Goal: Transaction & Acquisition: Download file/media

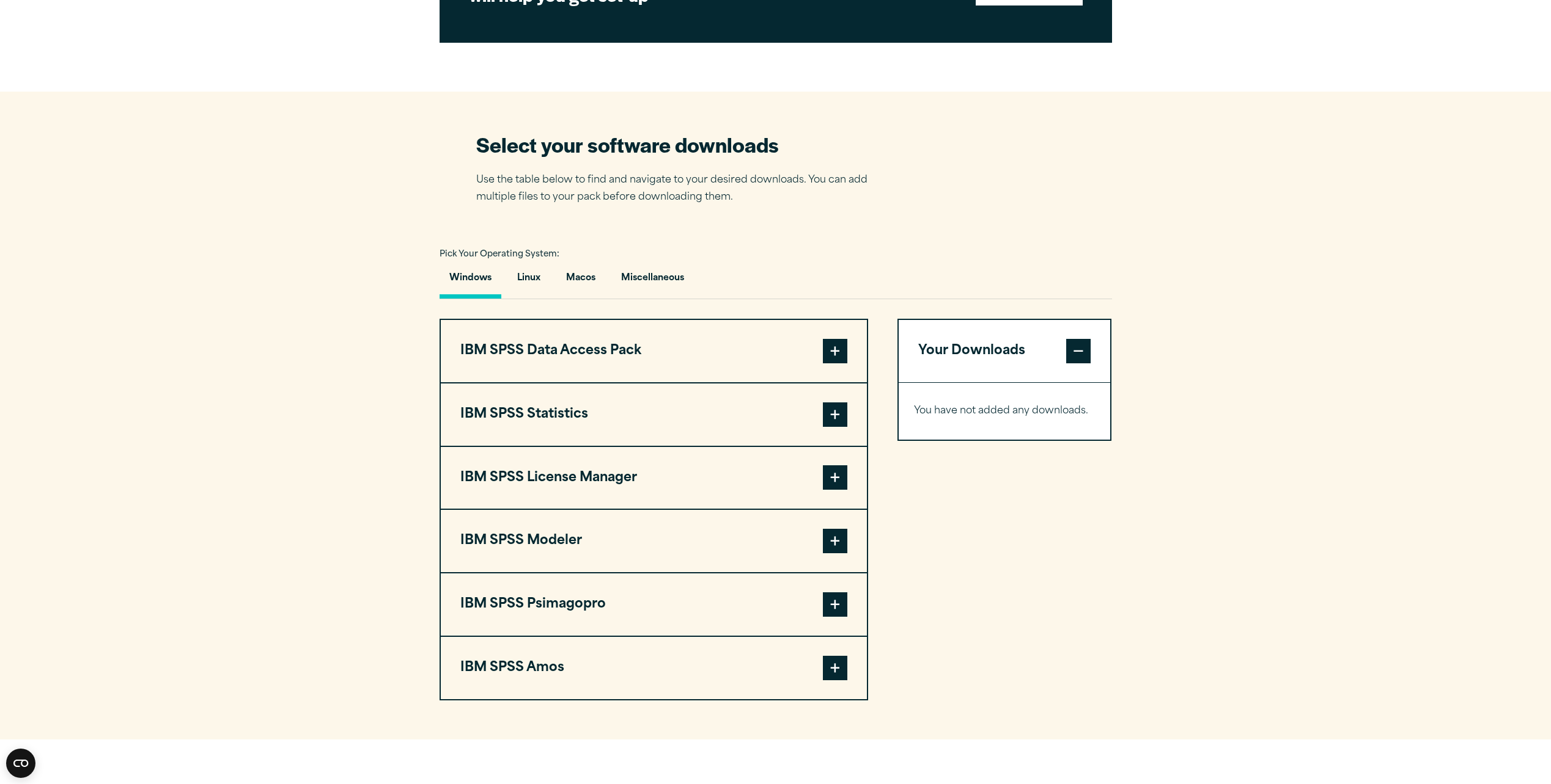
scroll to position [733, 0]
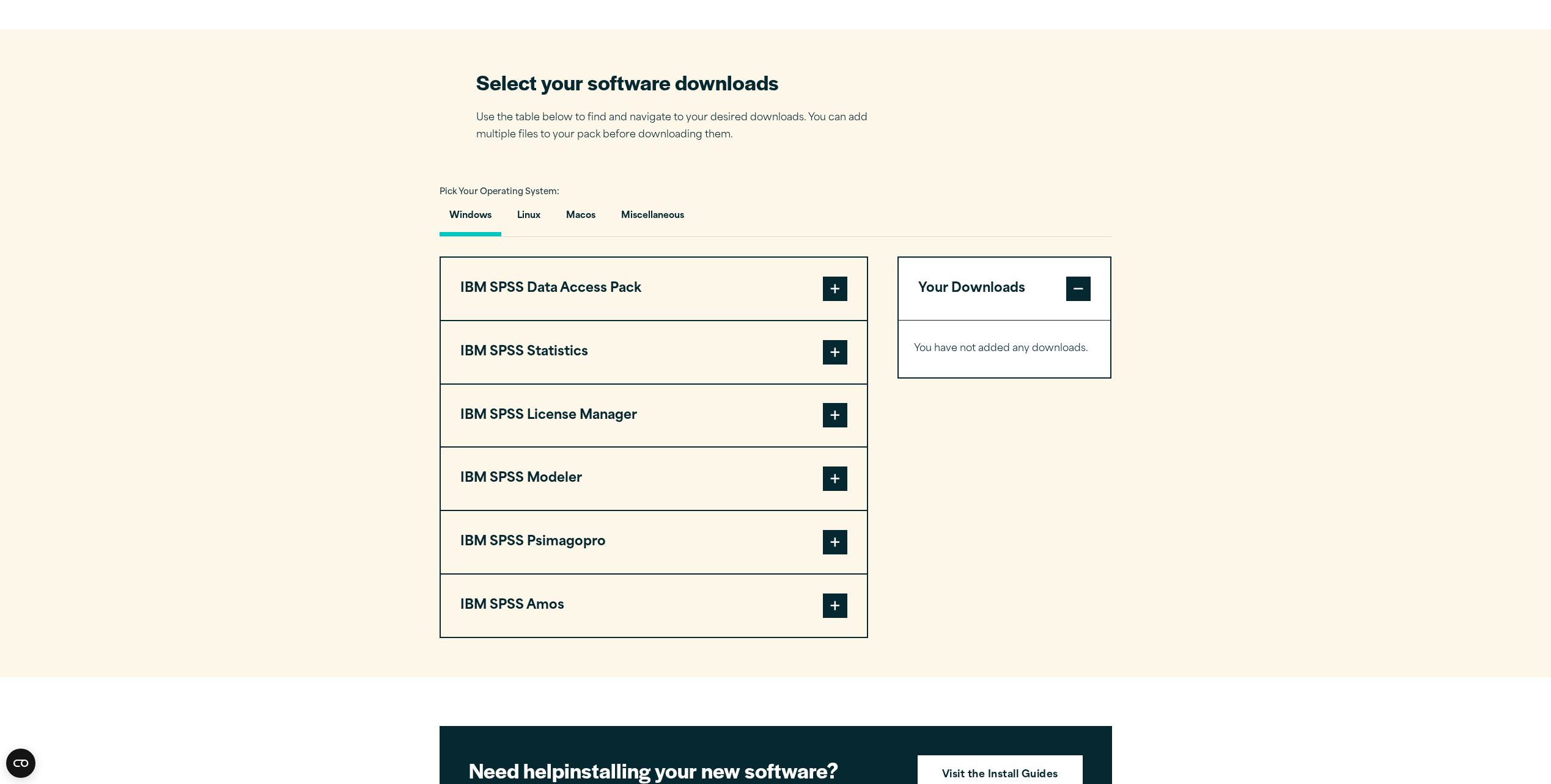
click at [836, 357] on span at bounding box center [835, 353] width 24 height 24
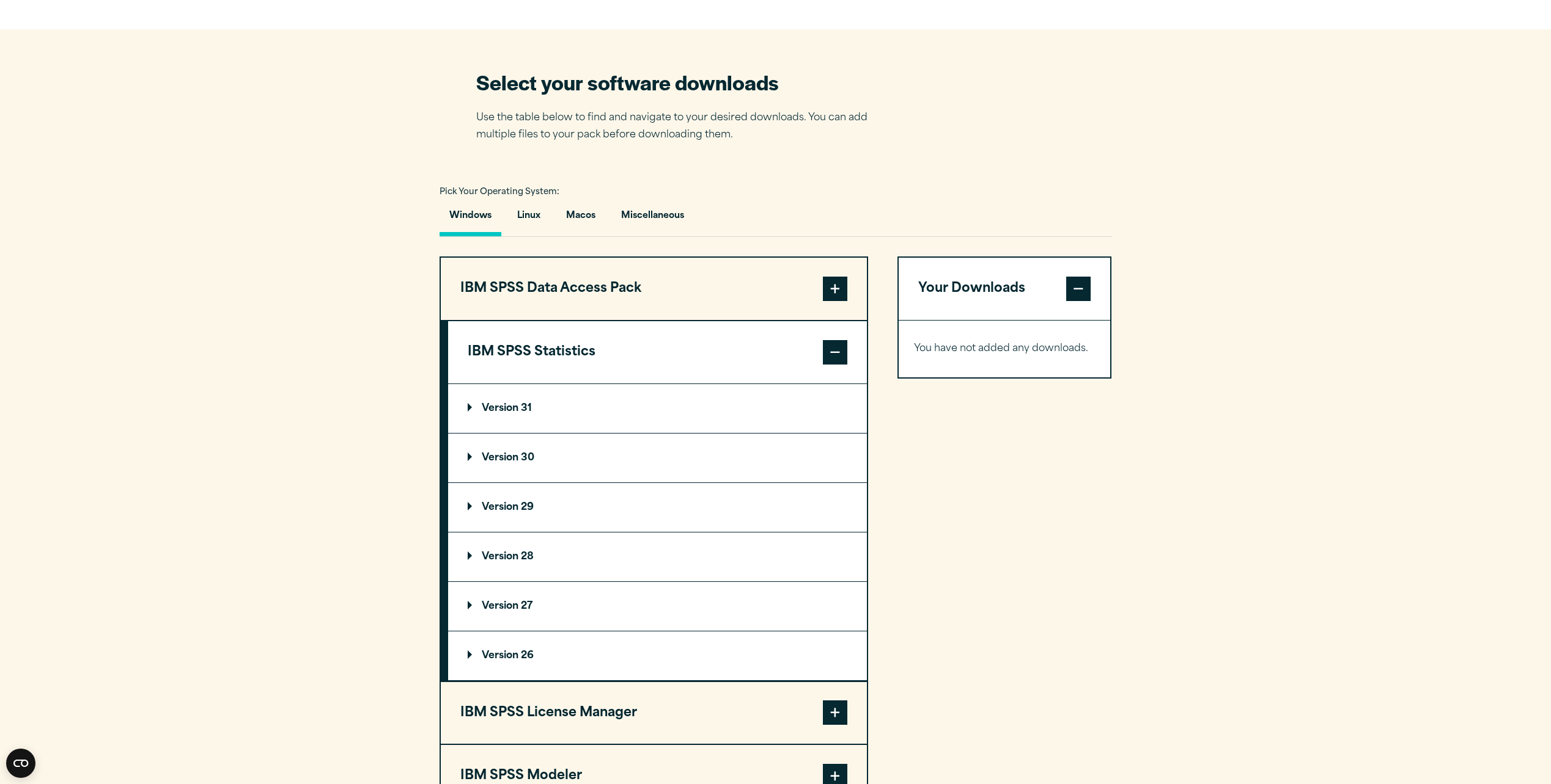
click at [465, 411] on summary "Version 31" at bounding box center [657, 409] width 419 height 49
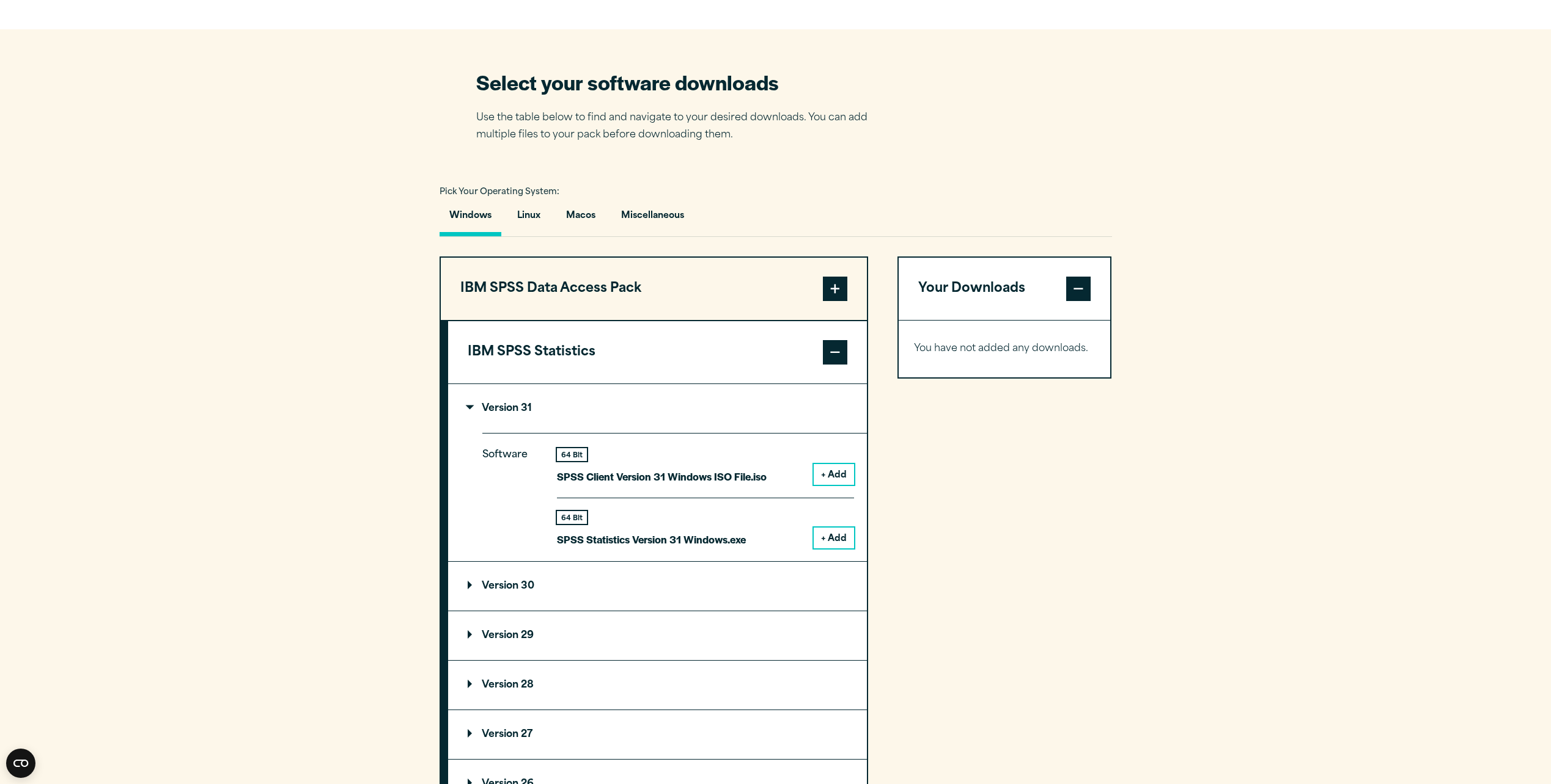
click at [831, 542] on button "+ Add" at bounding box center [834, 539] width 41 height 21
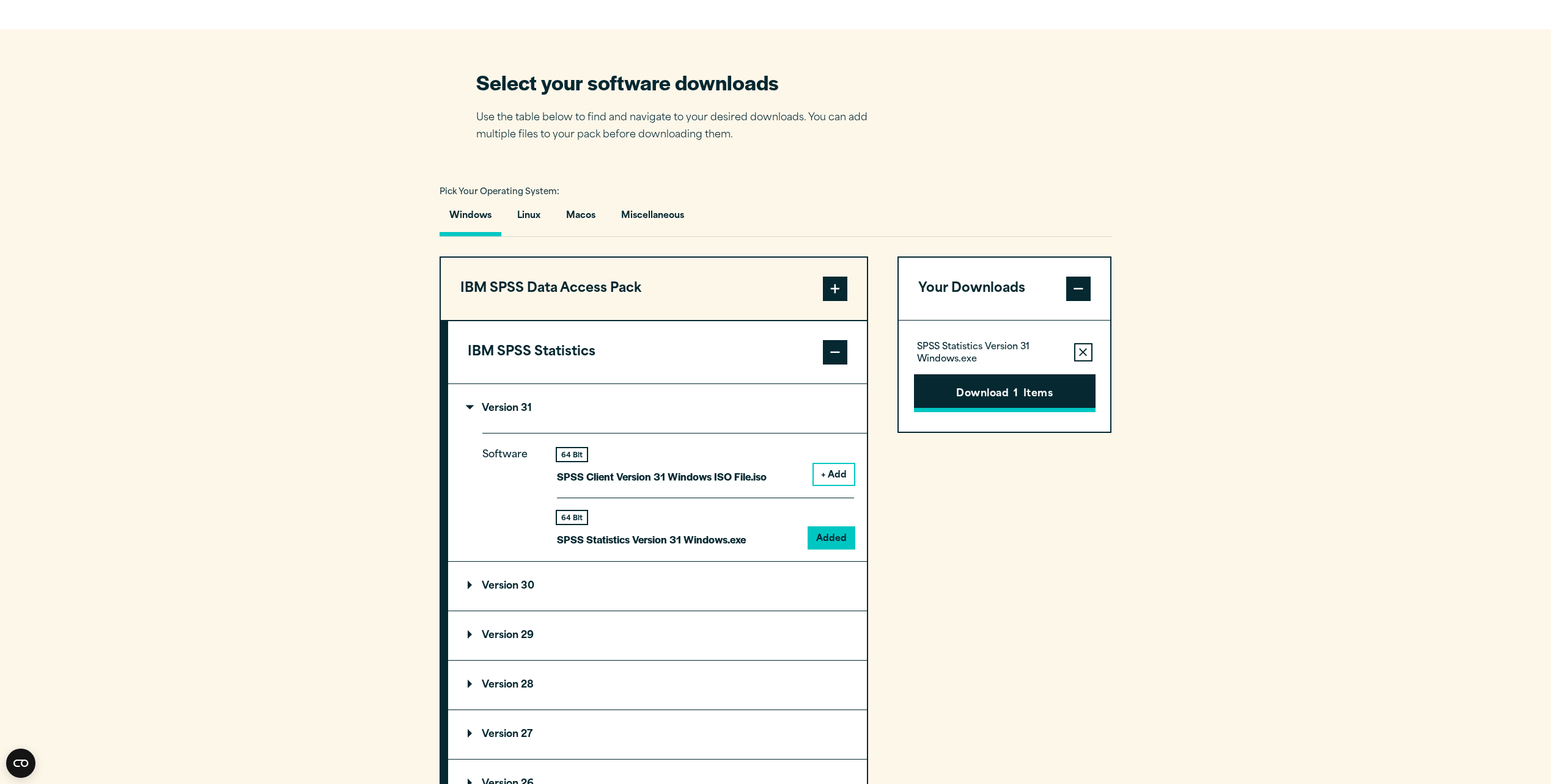
click at [986, 405] on button "Download 1 Items" at bounding box center [1004, 393] width 181 height 38
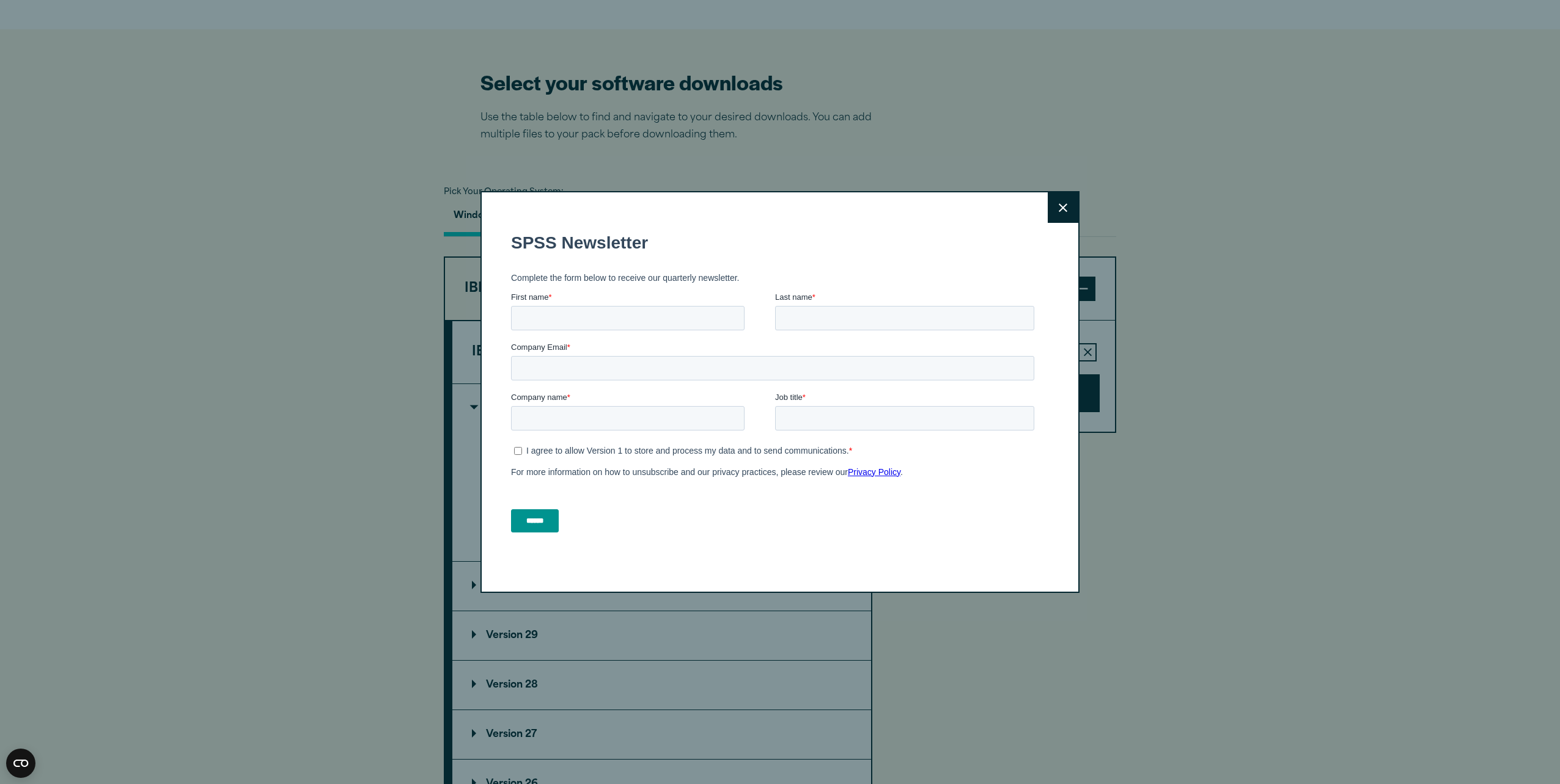
click at [1058, 212] on icon at bounding box center [1062, 207] width 9 height 9
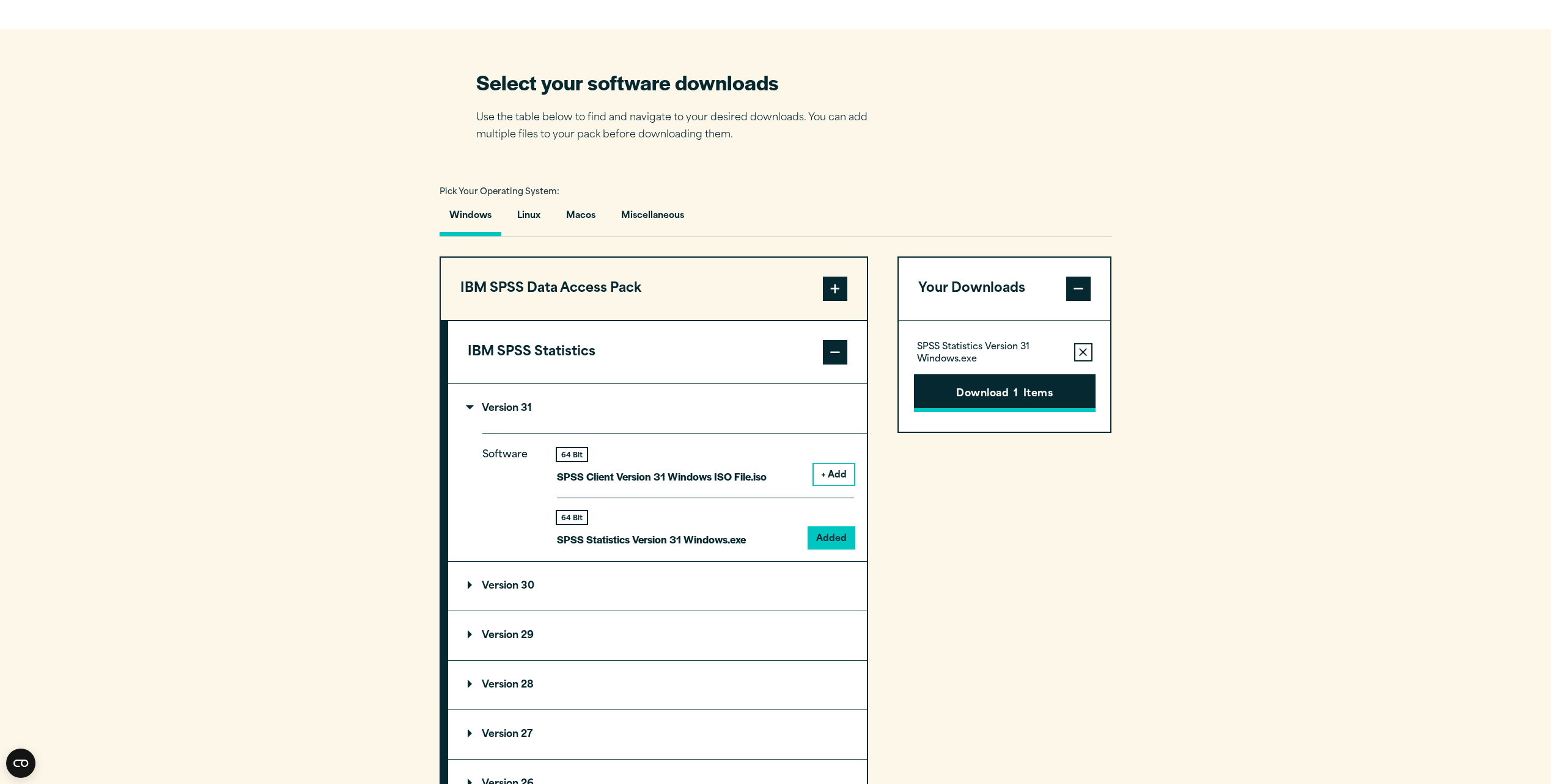
click at [962, 396] on button "Download 1 Items" at bounding box center [1004, 393] width 181 height 38
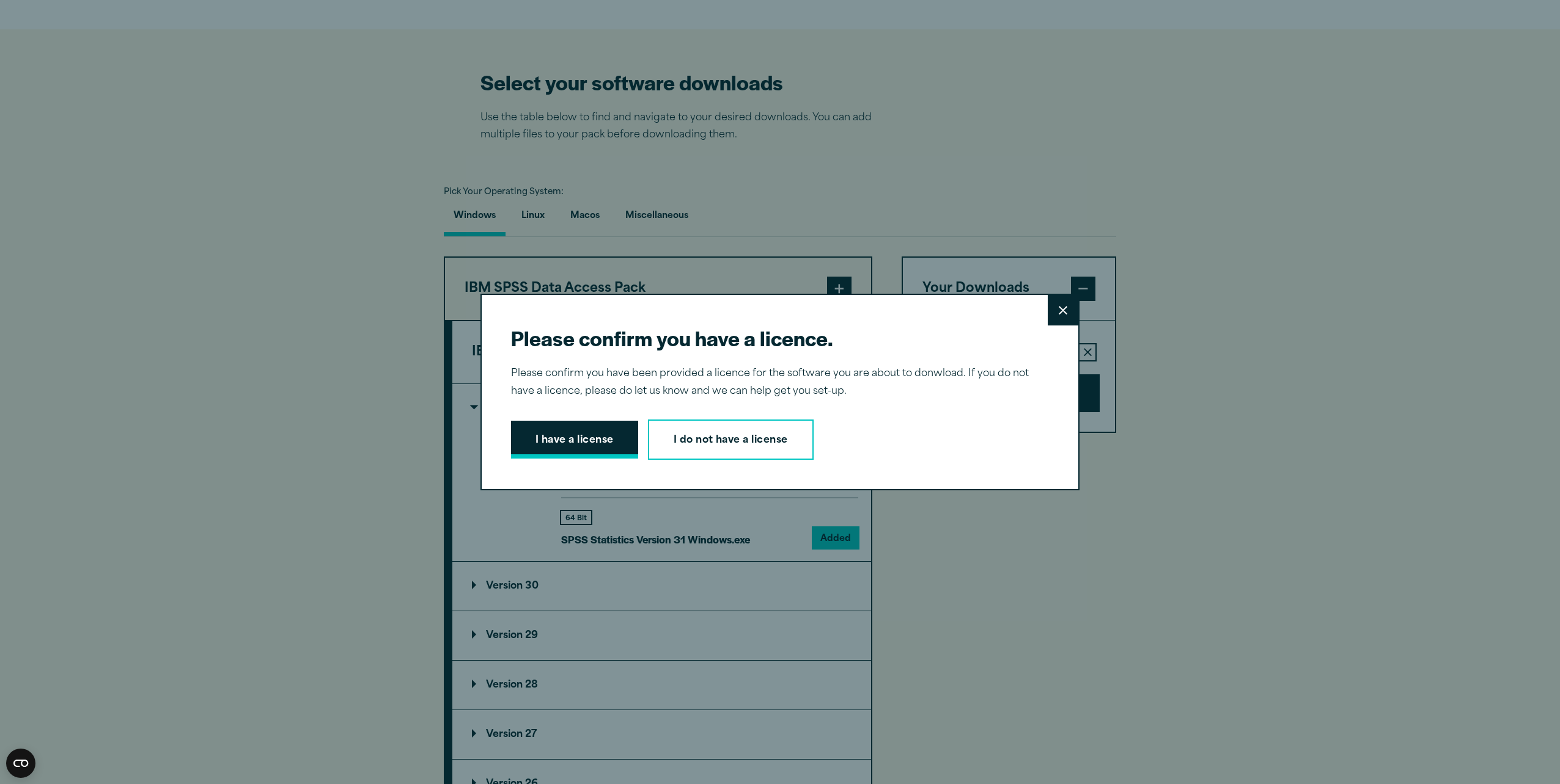
click at [568, 435] on button "I have a license" at bounding box center [575, 440] width 127 height 38
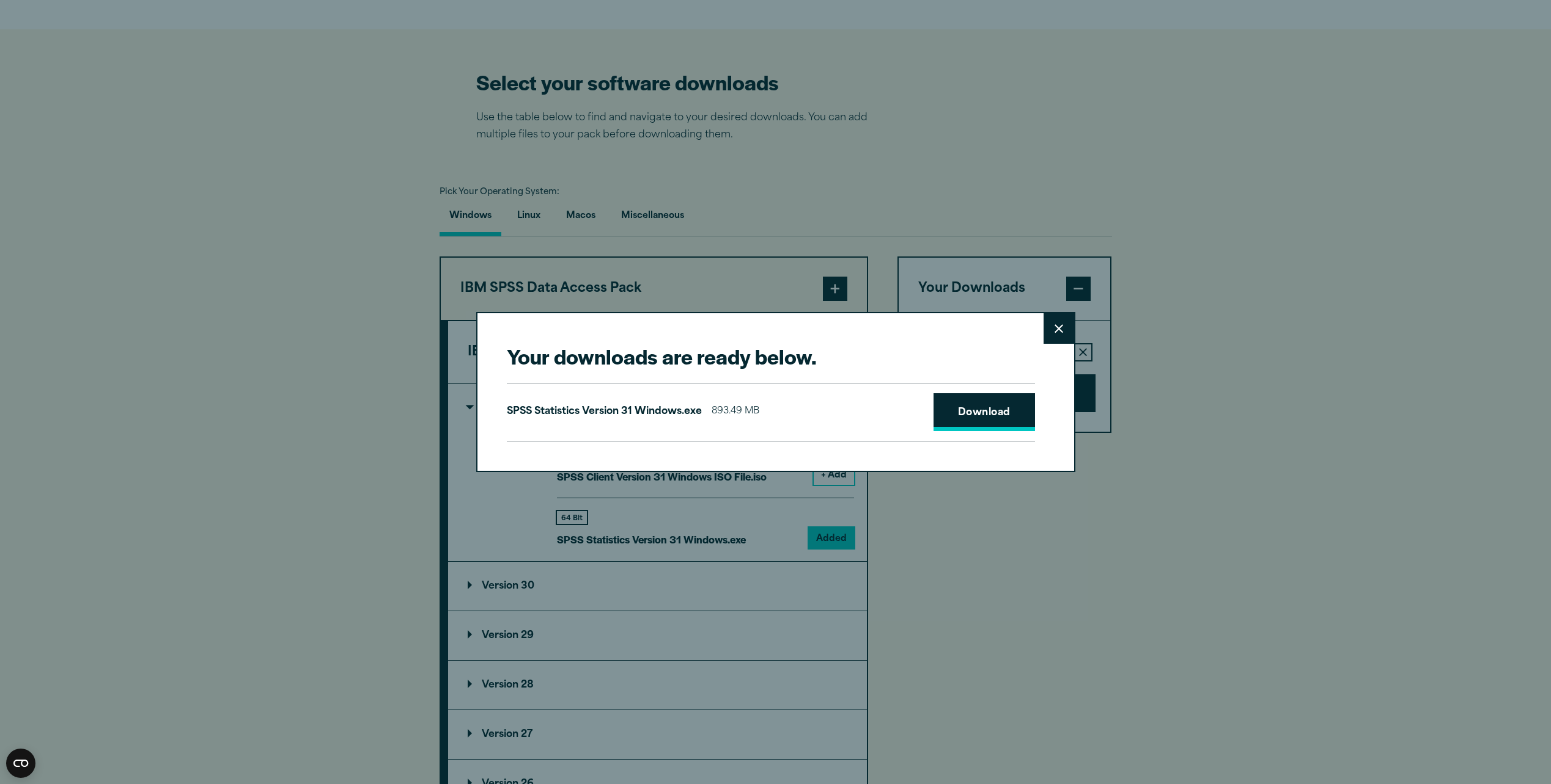
click at [975, 404] on link "Download" at bounding box center [984, 412] width 102 height 38
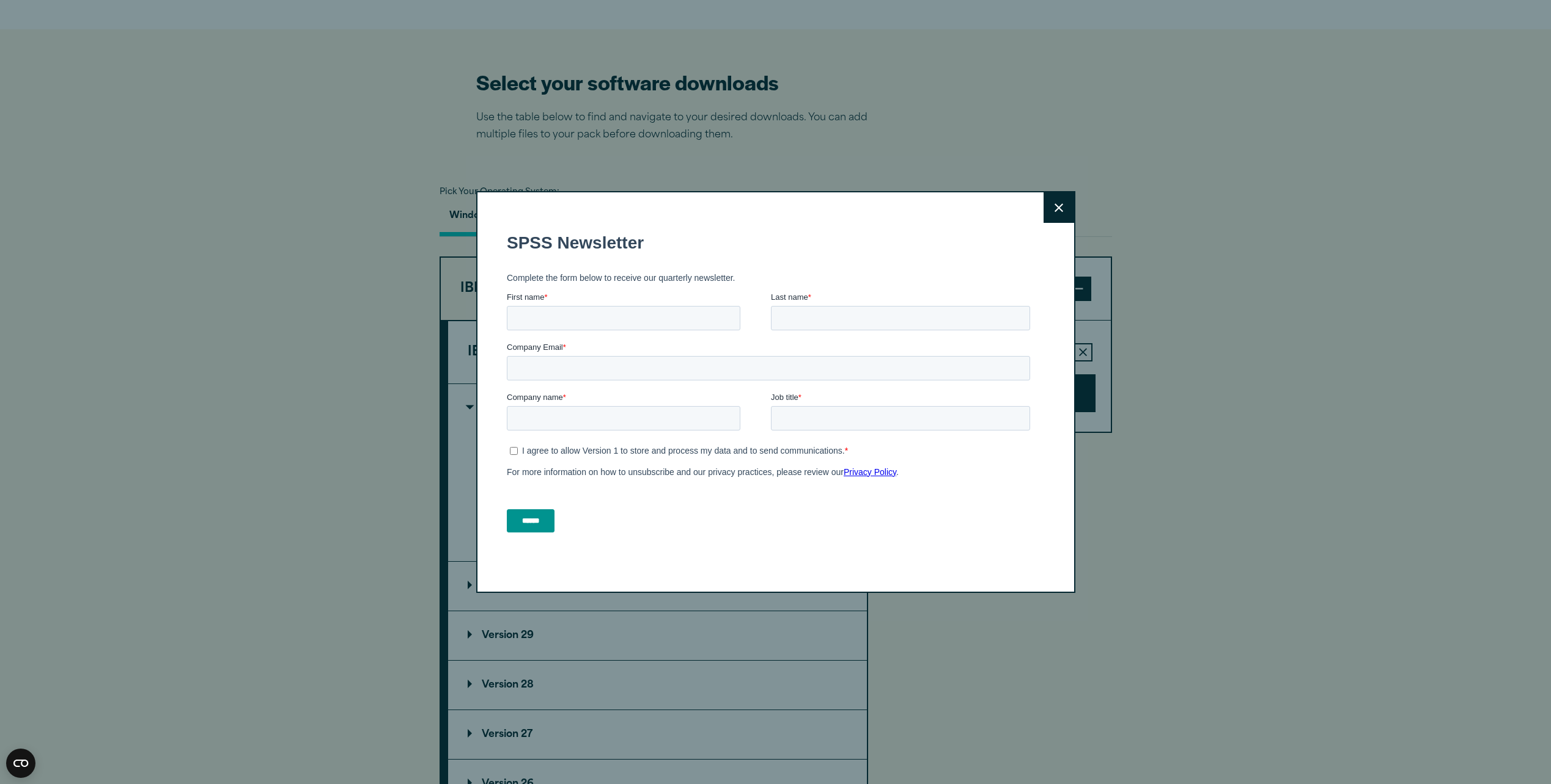
click at [1066, 218] on button "Close" at bounding box center [1059, 208] width 31 height 31
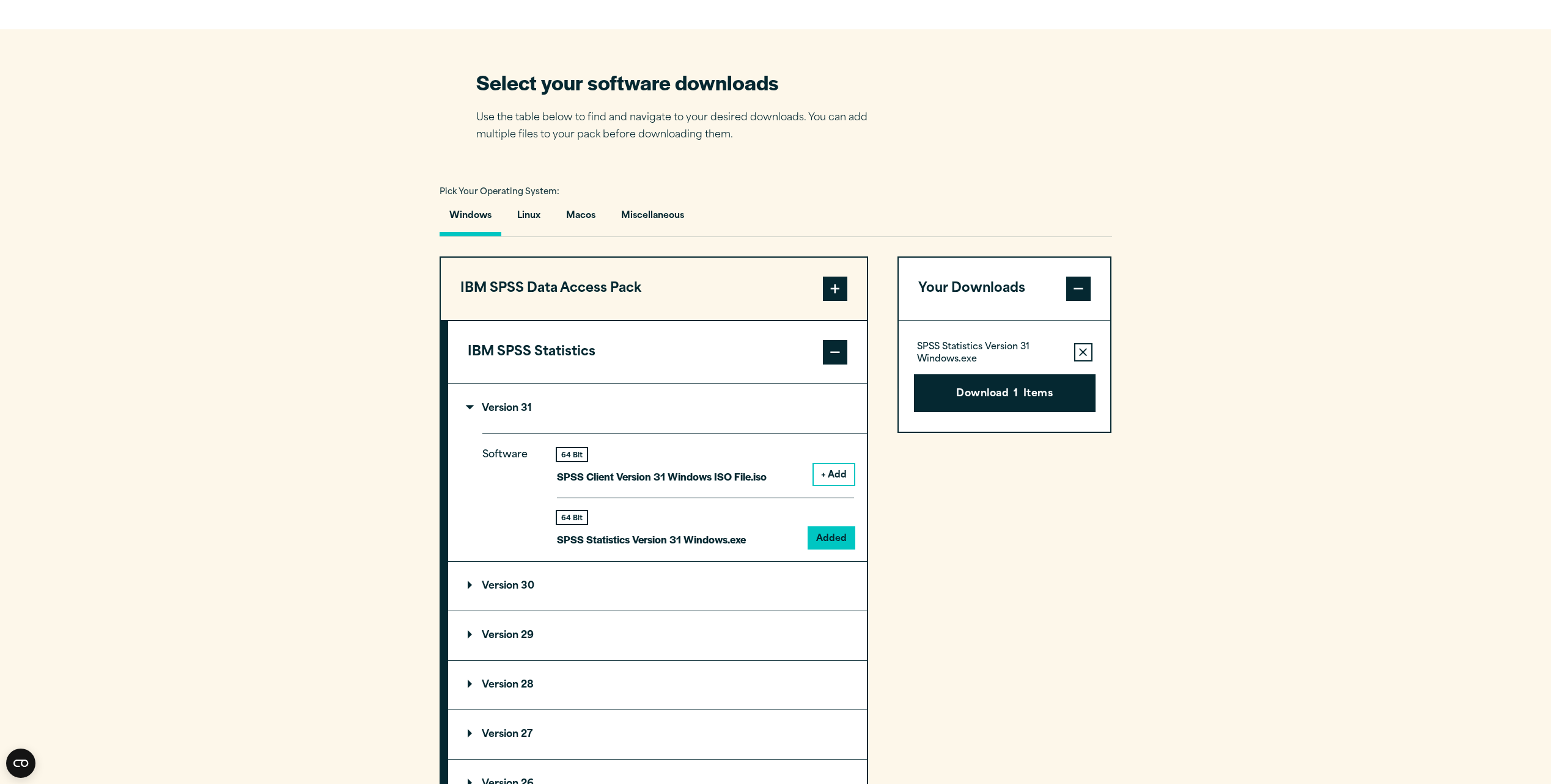
click at [971, 89] on div "Select your software downloads Use the table below to find and navigate to your…" at bounding box center [776, 106] width 599 height 76
